Goal: Navigation & Orientation: Find specific page/section

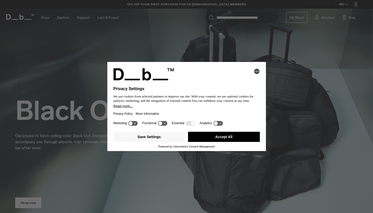
click at [230, 138] on button "Accept All" at bounding box center [224, 137] width 72 height 10
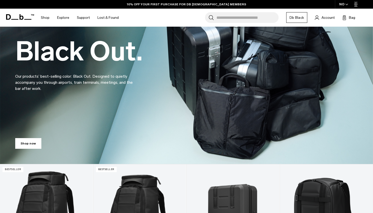
scroll to position [50, 0]
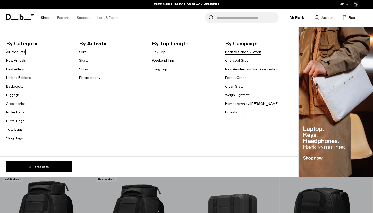
click at [242, 51] on link "Back to School / Work" at bounding box center [243, 51] width 36 height 5
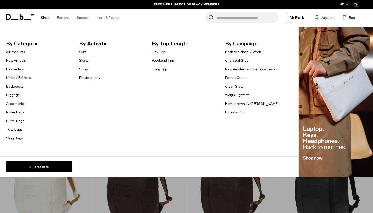
click at [13, 102] on link "Accessories" at bounding box center [16, 103] width 20 height 5
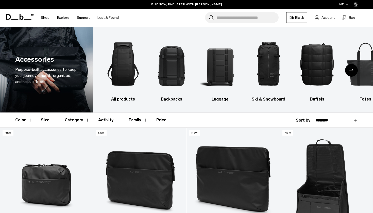
click at [25, 21] on span at bounding box center [20, 16] width 28 height 19
click at [29, 16] on icon at bounding box center [20, 17] width 28 height 6
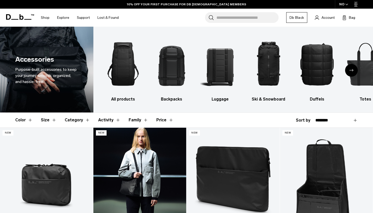
scroll to position [0, 0]
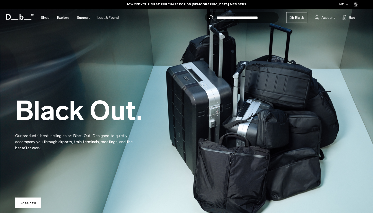
click at [29, 16] on link at bounding box center [20, 17] width 28 height 6
